Goal: Information Seeking & Learning: Learn about a topic

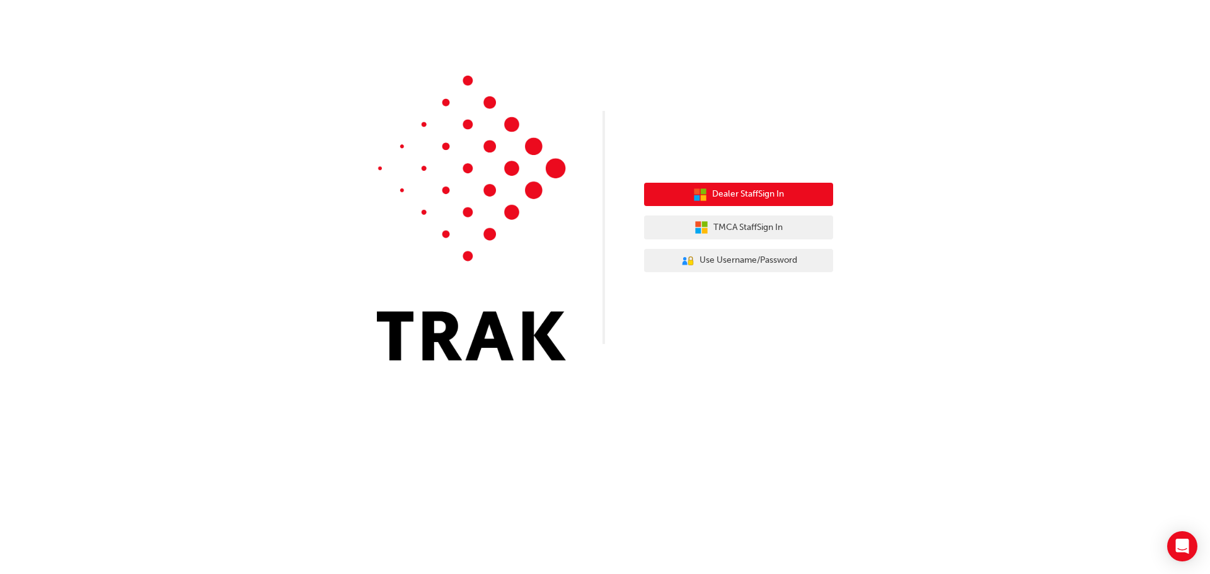
click at [818, 197] on button "Dealer Staff Sign In" at bounding box center [738, 195] width 189 height 24
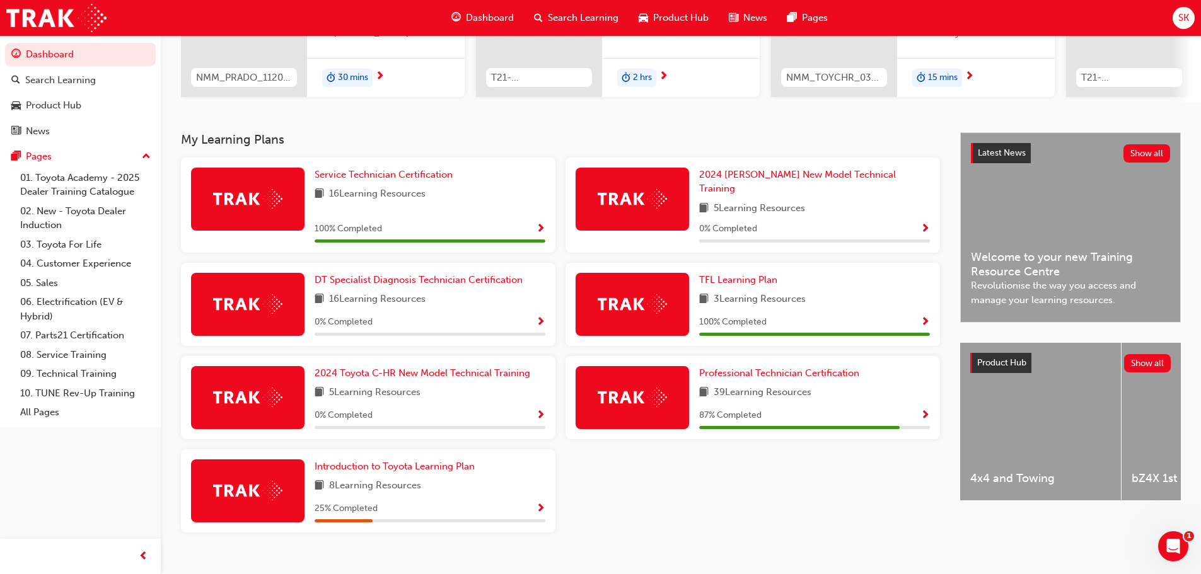
scroll to position [189, 0]
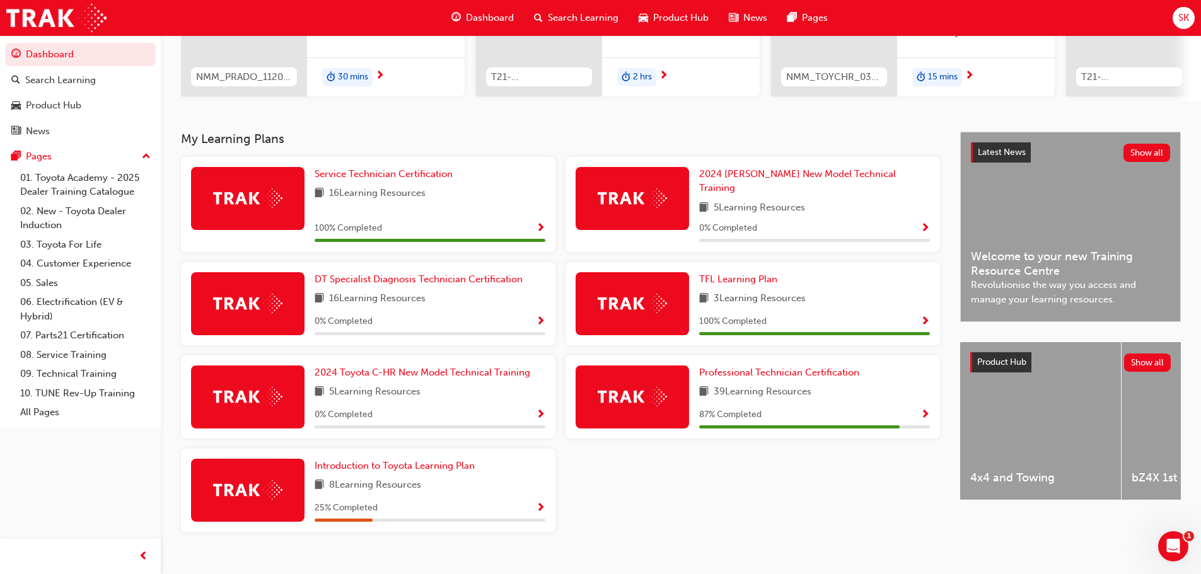
click at [796, 385] on span "39 Learning Resources" at bounding box center [763, 393] width 98 height 16
click at [704, 369] on span "Professional Technician Certification" at bounding box center [779, 372] width 160 height 11
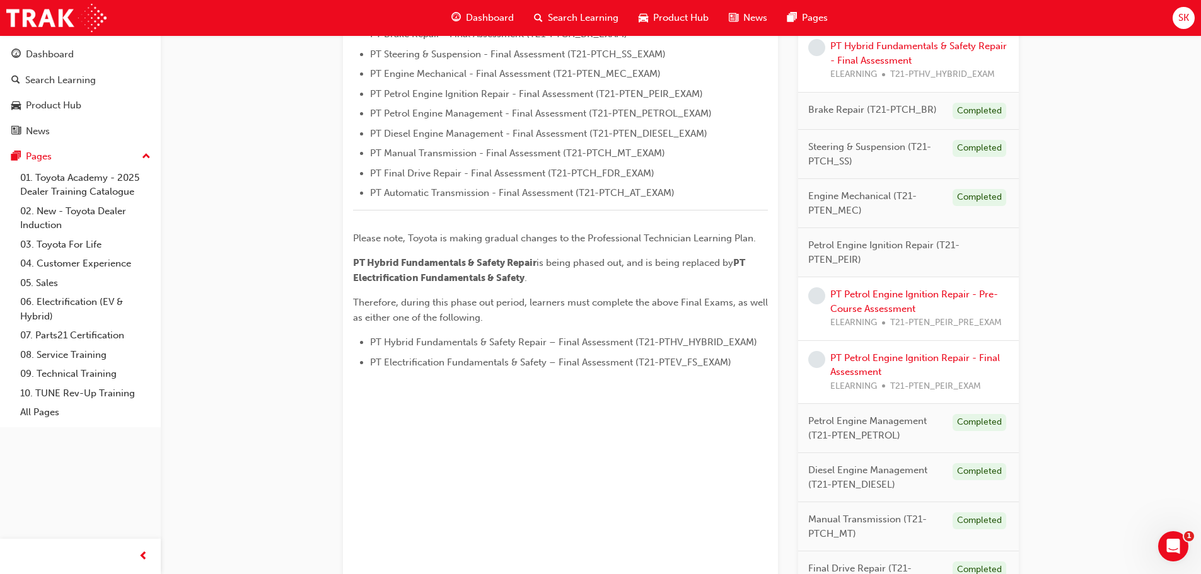
scroll to position [504, 0]
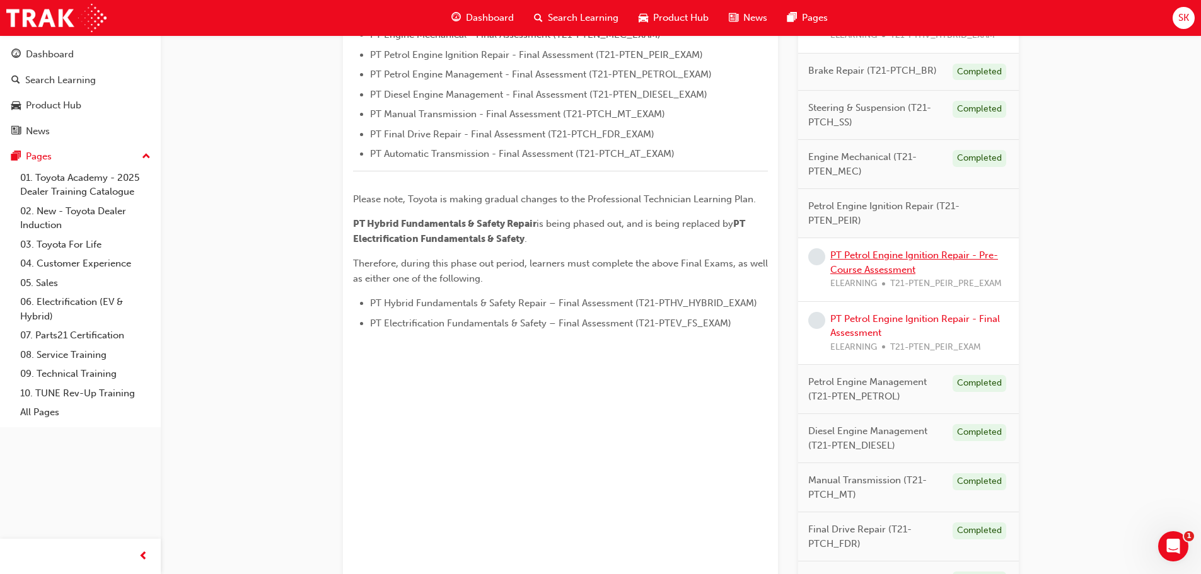
click at [908, 260] on link "PT Petrol Engine Ignition Repair - Pre-Course Assessment" at bounding box center [914, 263] width 168 height 26
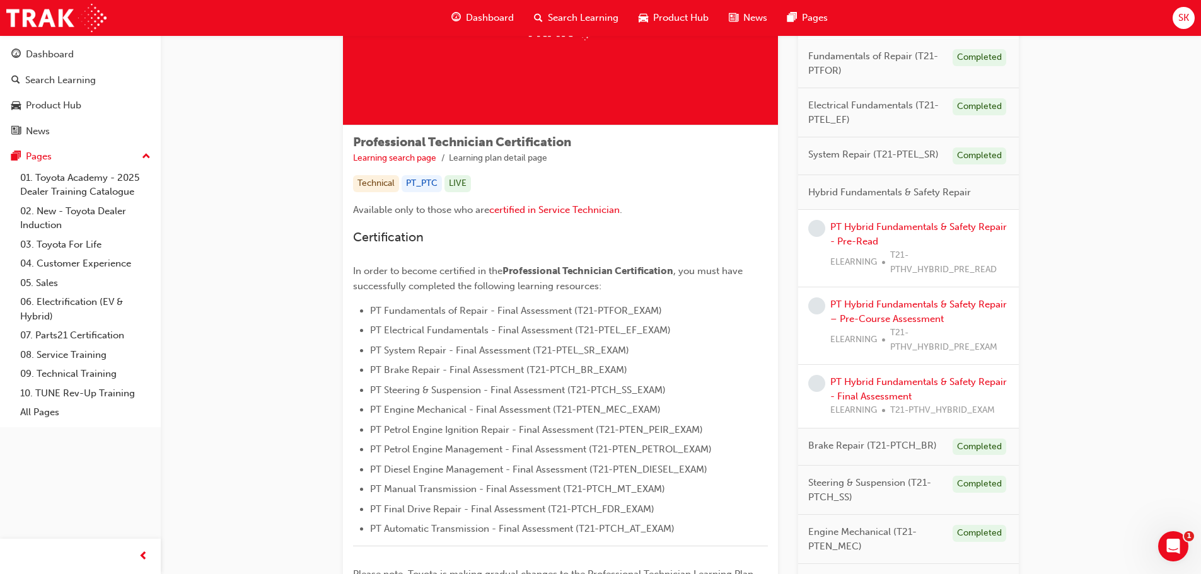
scroll to position [129, 0]
click at [865, 227] on link "PT Hybrid Fundamentals & Safety Repair - Pre-Read" at bounding box center [918, 235] width 177 height 26
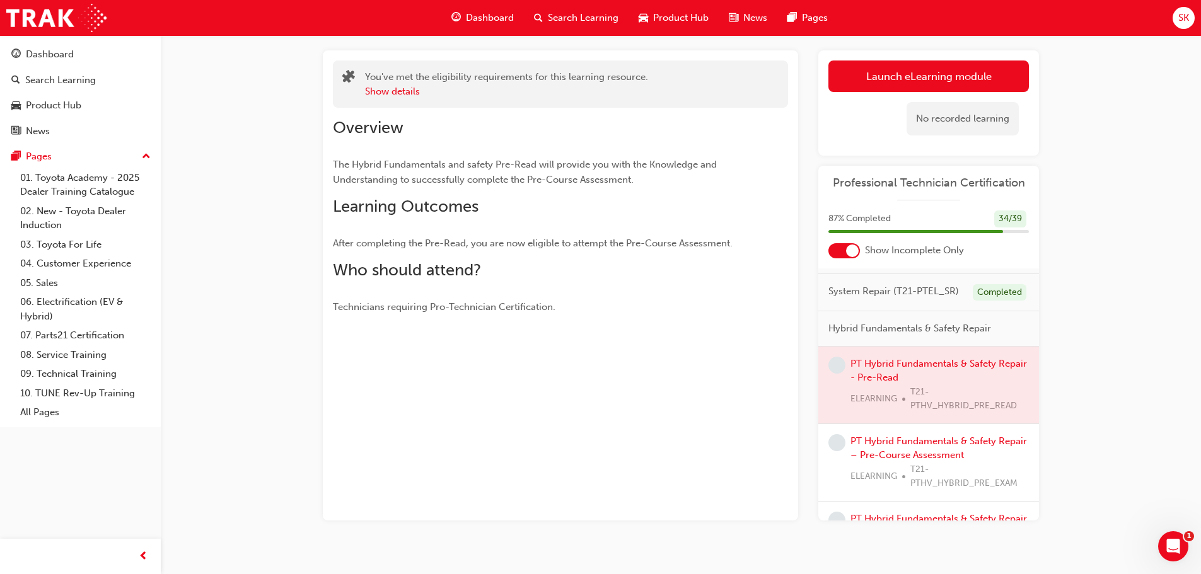
scroll to position [126, 0]
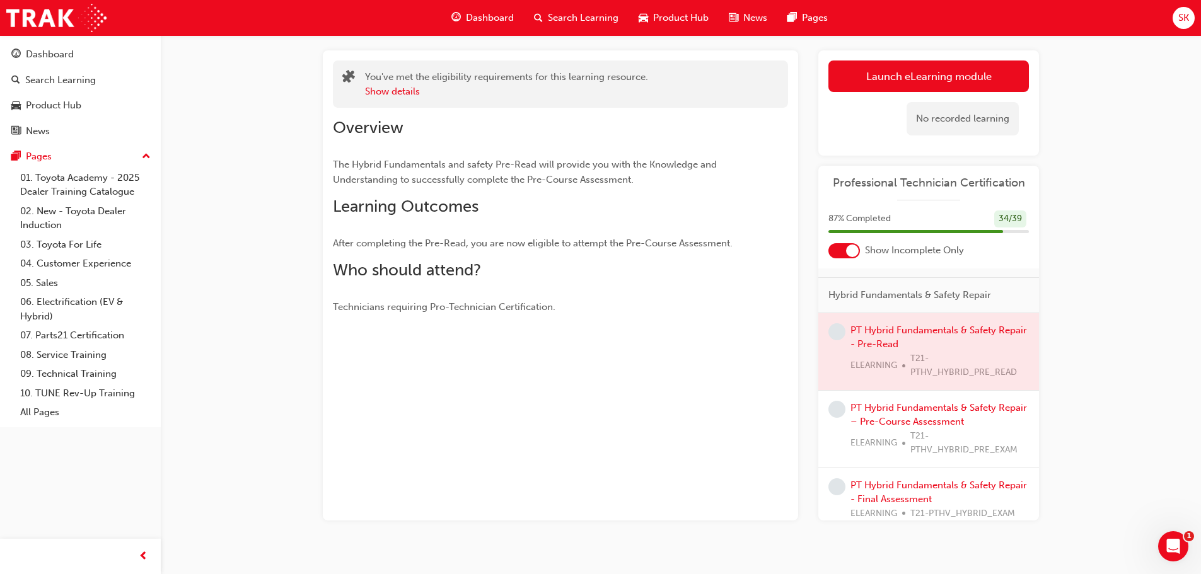
click at [878, 340] on div at bounding box center [928, 351] width 221 height 77
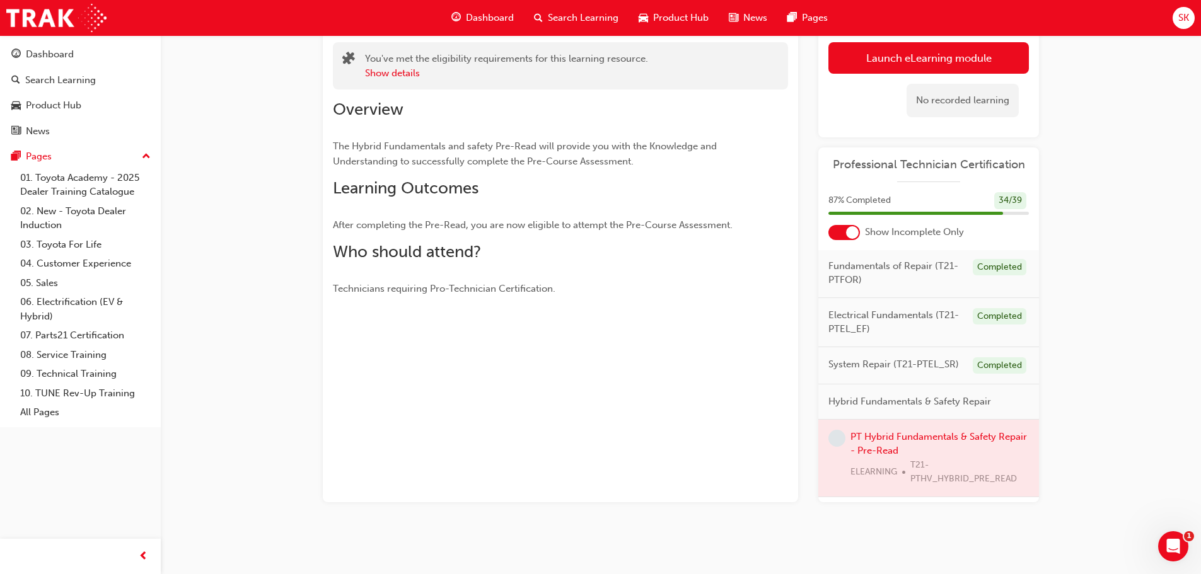
scroll to position [0, 0]
click at [842, 448] on span "learningRecordVerb_NONE-icon" at bounding box center [836, 439] width 17 height 17
click at [891, 449] on div at bounding box center [928, 459] width 221 height 77
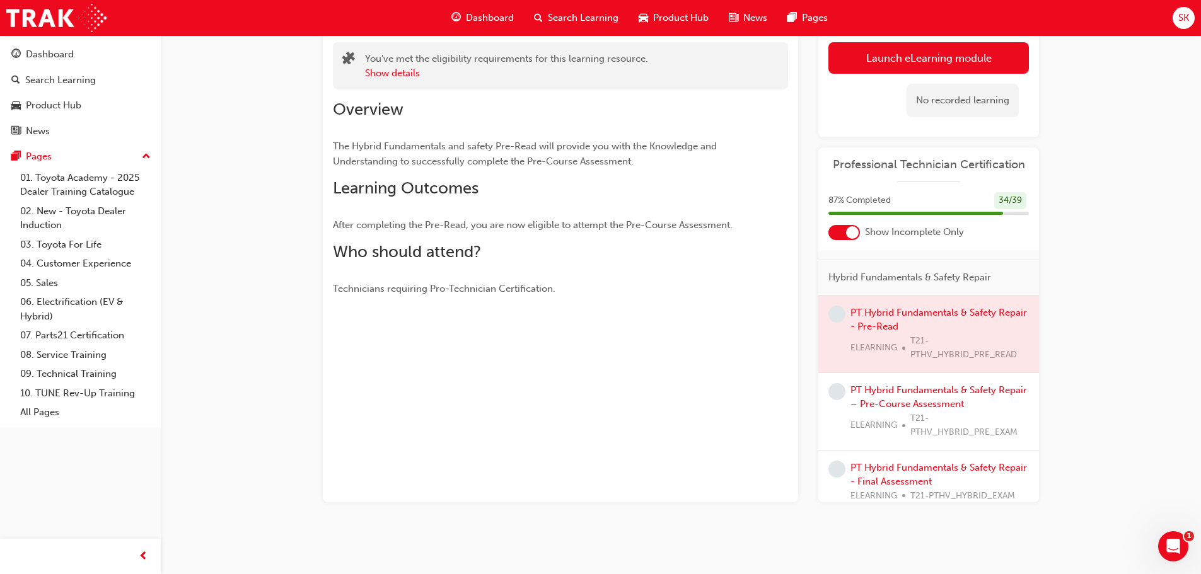
scroll to position [126, 0]
click at [985, 363] on div at bounding box center [928, 333] width 221 height 77
click at [925, 329] on div at bounding box center [928, 333] width 221 height 77
click at [410, 72] on button "Show details" at bounding box center [392, 73] width 55 height 14
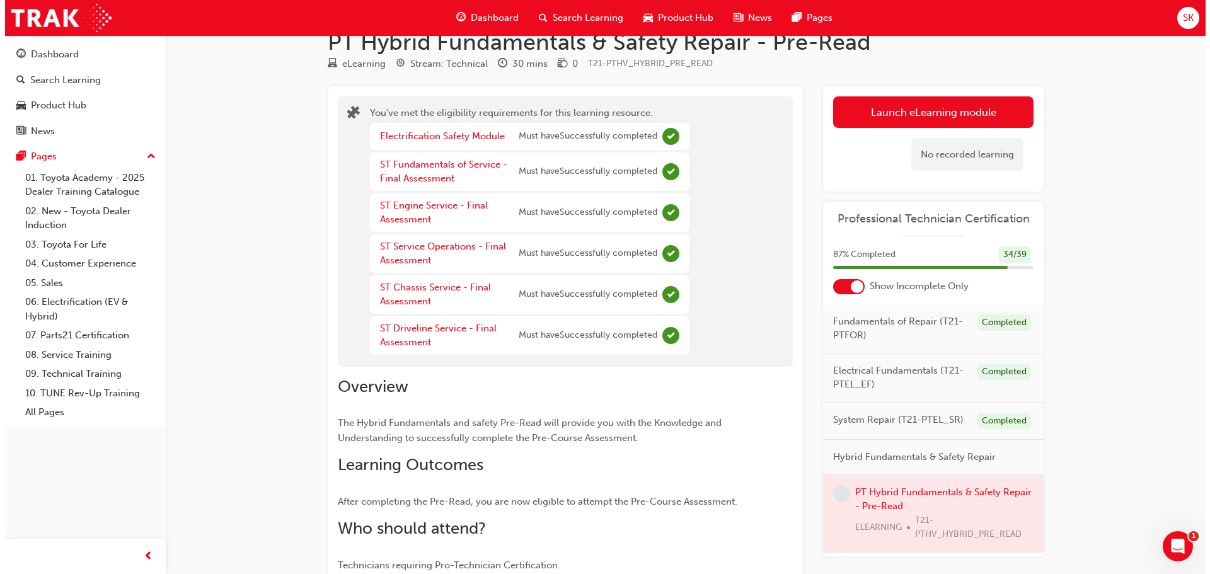
scroll to position [0, 0]
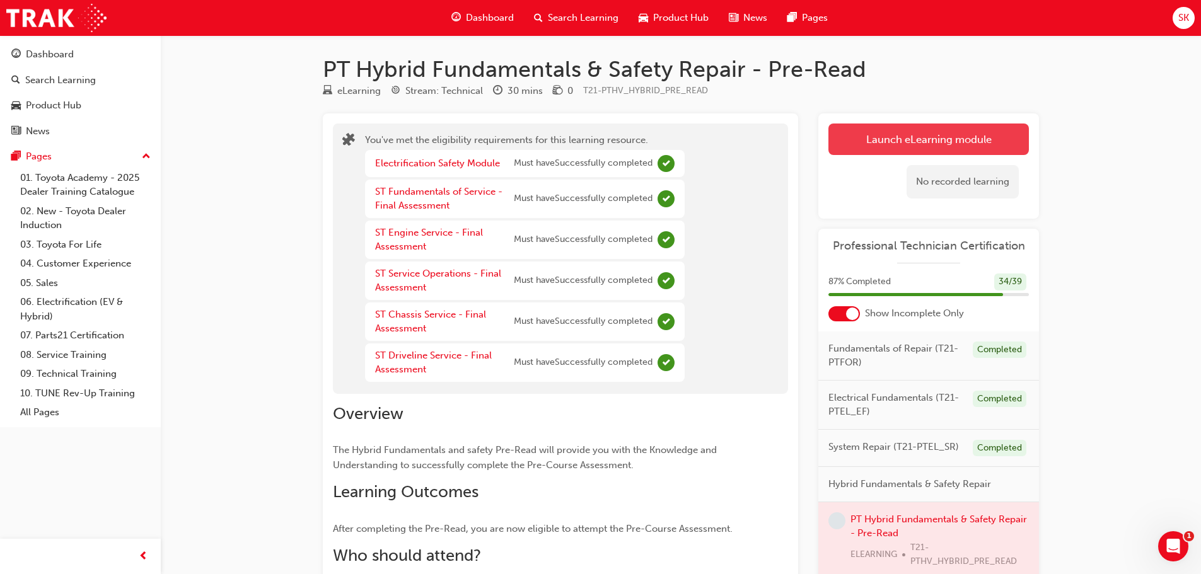
click at [945, 142] on link "Launch eLearning module" at bounding box center [928, 140] width 200 height 32
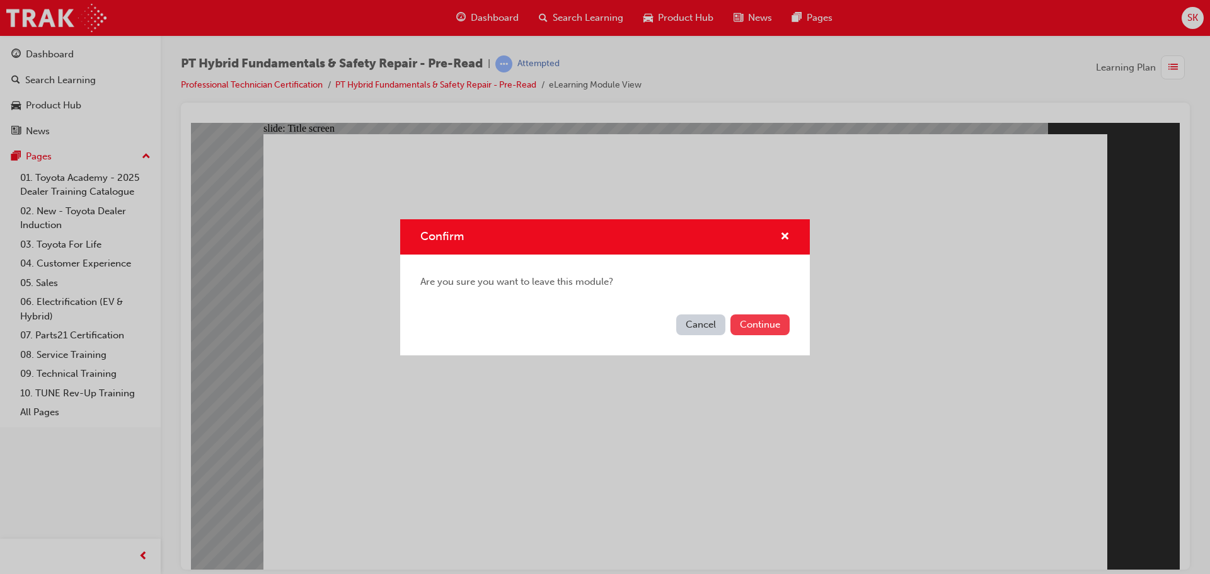
click at [740, 322] on button "Continue" at bounding box center [760, 325] width 59 height 21
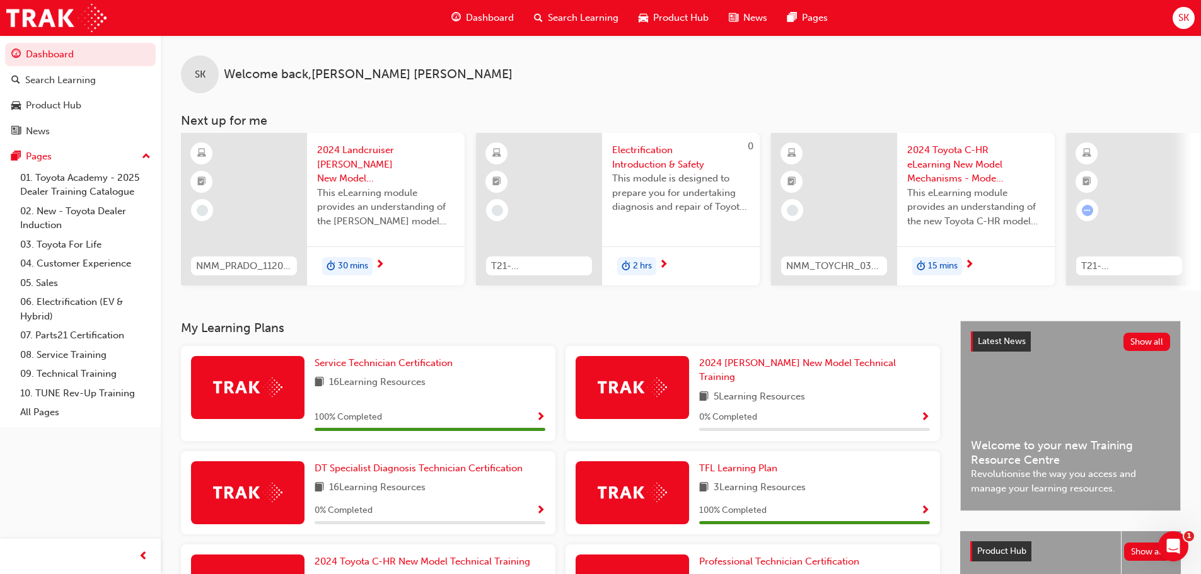
click at [1193, 24] on div "SK" at bounding box center [1184, 18] width 22 height 22
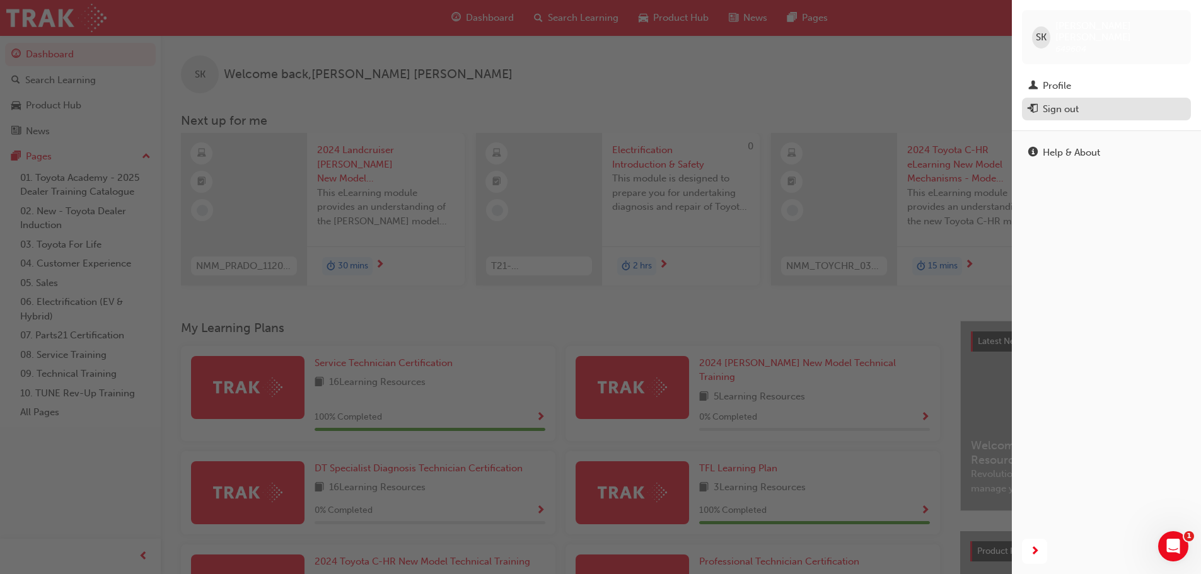
click at [1067, 102] on div "Sign out" at bounding box center [1061, 109] width 36 height 14
